Goal: Book appointment/travel/reservation

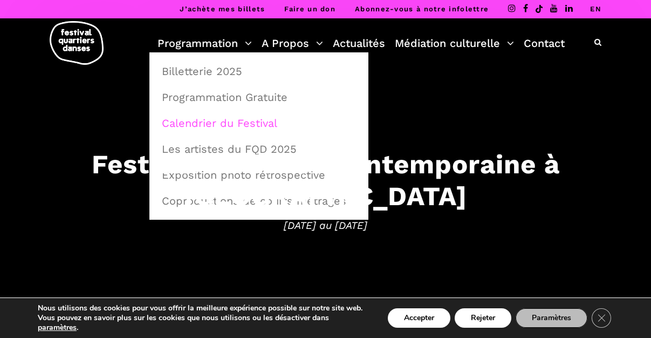
click at [240, 126] on link "Calendrier du Festival" at bounding box center [258, 123] width 207 height 25
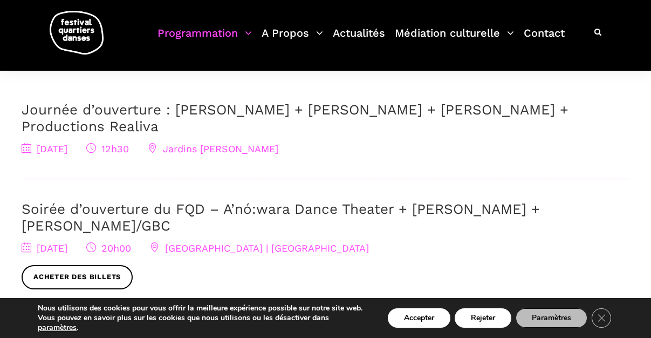
scroll to position [385, 0]
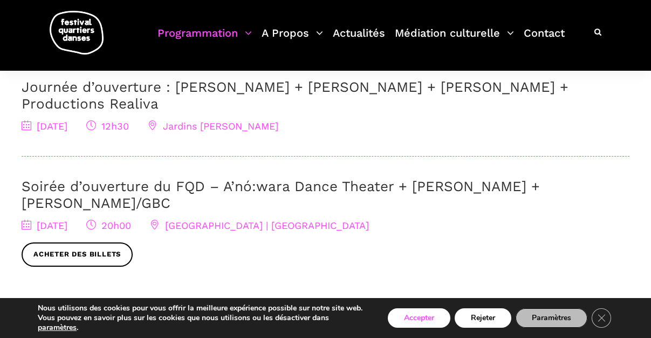
click at [425, 314] on button "Accepter" at bounding box center [419, 317] width 63 height 19
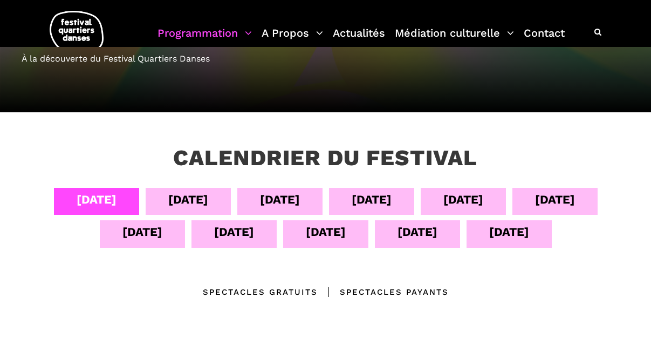
scroll to position [166, 0]
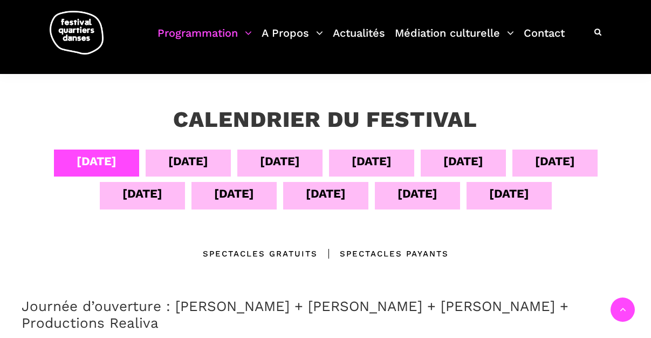
click at [175, 155] on div "[DATE]" at bounding box center [188, 161] width 40 height 19
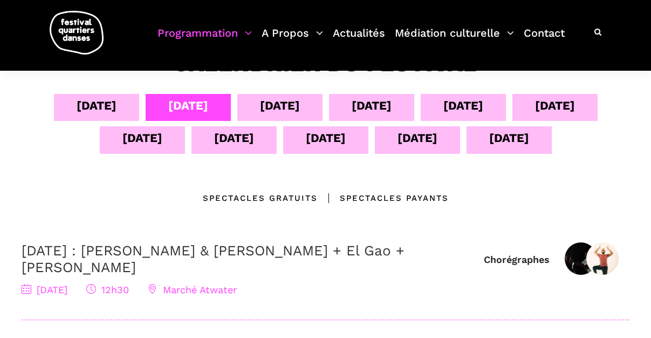
scroll to position [105, 0]
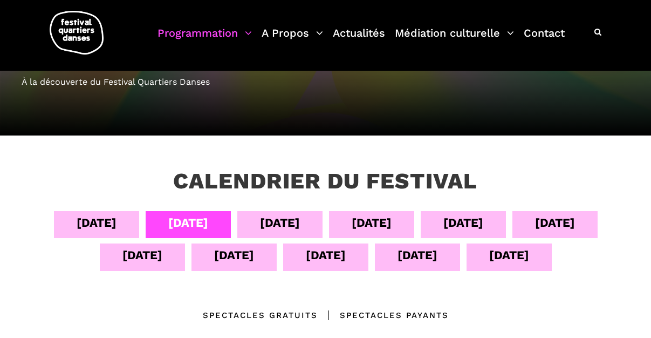
click at [291, 223] on div "[DATE]" at bounding box center [280, 222] width 40 height 19
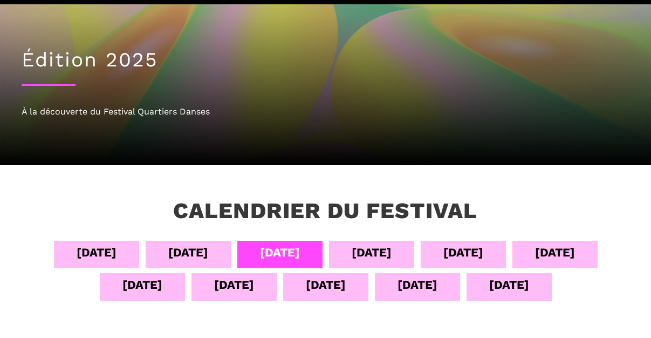
scroll to position [84, 0]
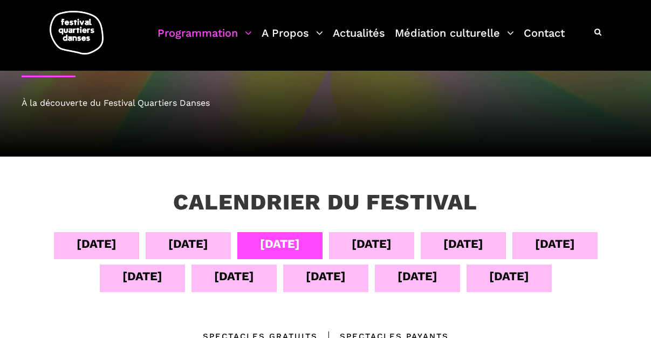
click at [369, 250] on div "[DATE]" at bounding box center [372, 243] width 40 height 19
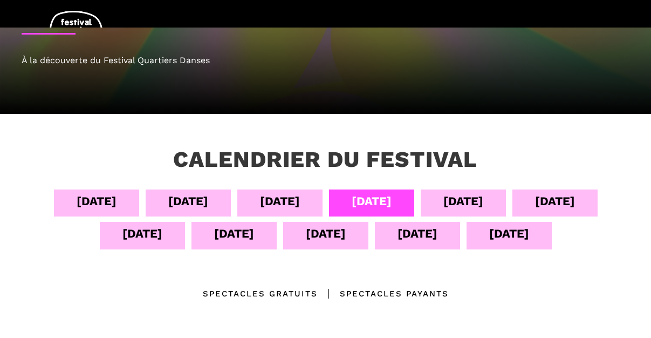
scroll to position [142, 0]
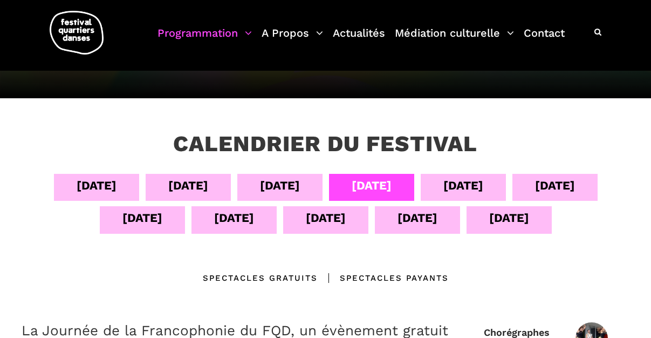
click at [454, 192] on div "[DATE]" at bounding box center [464, 185] width 40 height 19
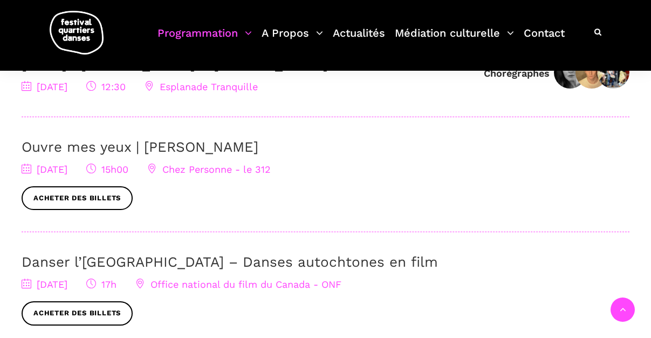
scroll to position [463, 0]
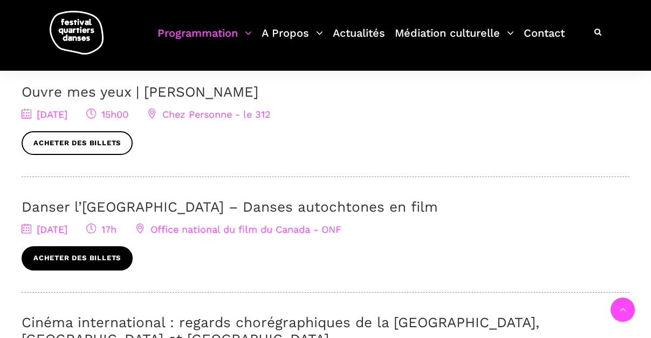
click at [112, 256] on link "Acheter des billets" at bounding box center [77, 258] width 111 height 24
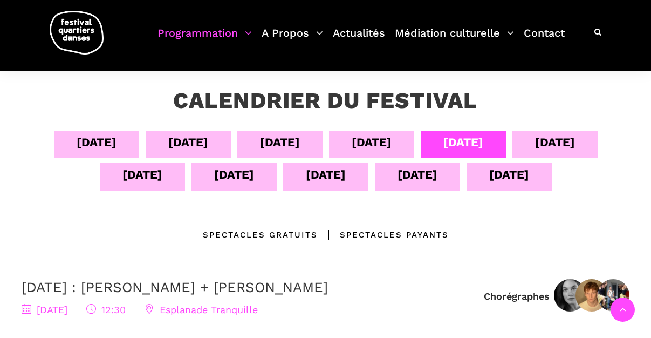
scroll to position [186, 0]
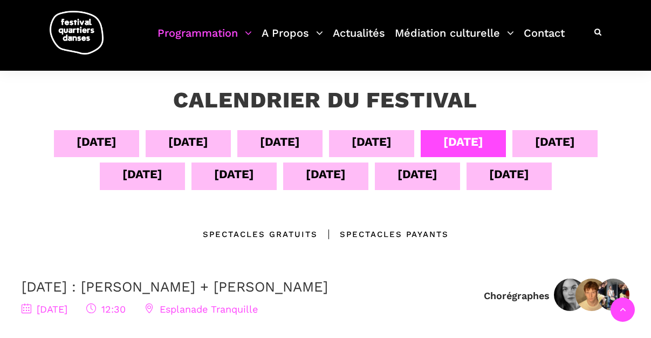
click at [561, 144] on div "[DATE]" at bounding box center [555, 141] width 40 height 19
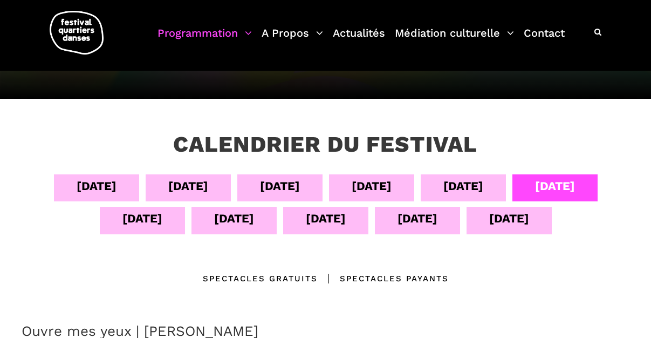
scroll to position [171, 0]
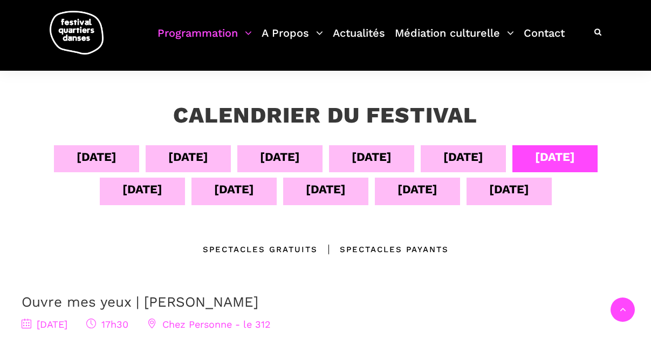
click at [158, 199] on div "[DATE]" at bounding box center [142, 191] width 85 height 27
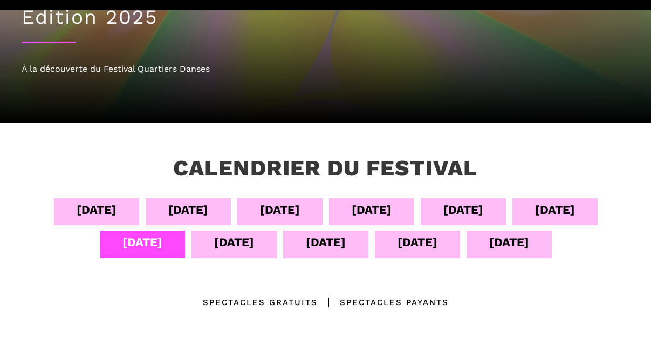
scroll to position [151, 0]
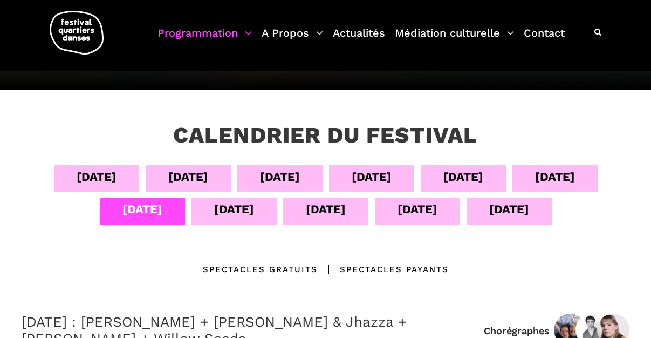
click at [254, 212] on div "[DATE]" at bounding box center [234, 211] width 85 height 27
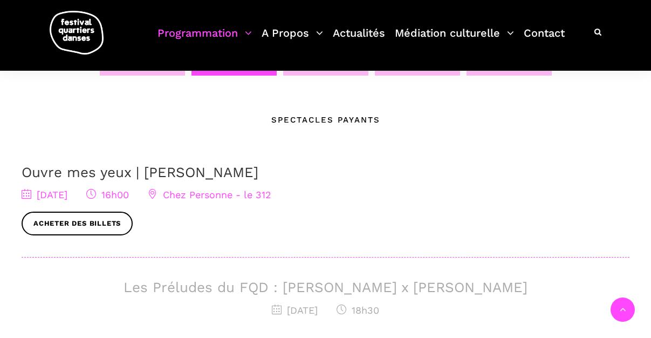
scroll to position [220, 0]
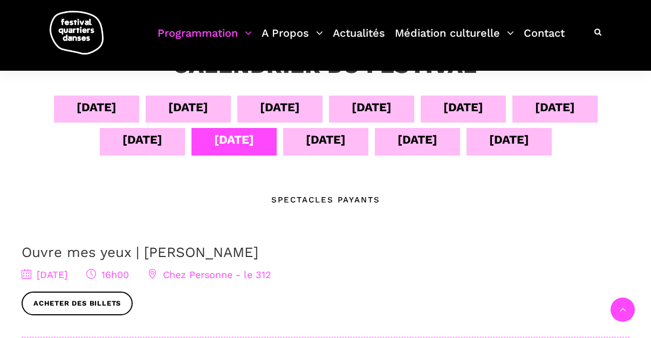
click at [330, 135] on div "[DATE]" at bounding box center [326, 139] width 40 height 19
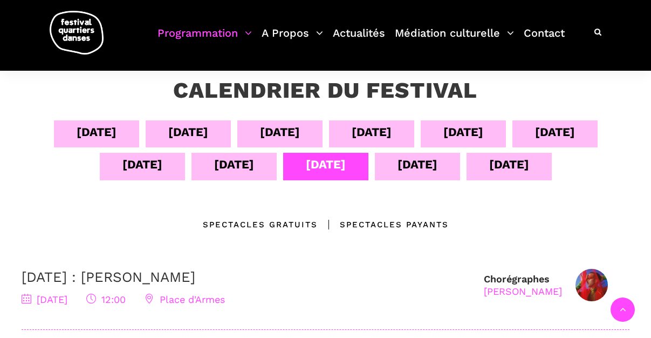
scroll to position [188, 0]
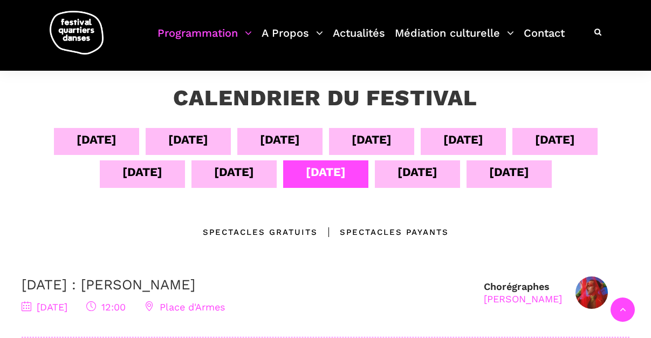
click at [411, 178] on div "[DATE]" at bounding box center [418, 171] width 40 height 19
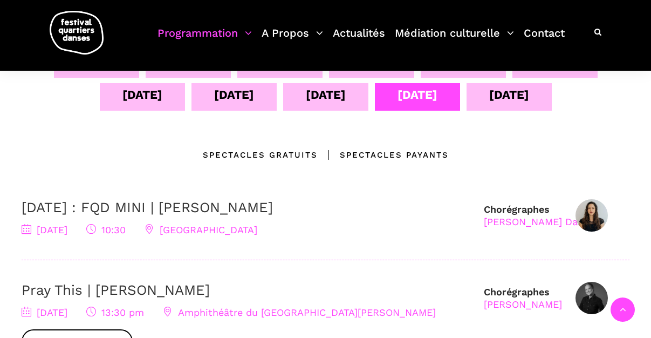
scroll to position [347, 0]
